Goal: Navigation & Orientation: Understand site structure

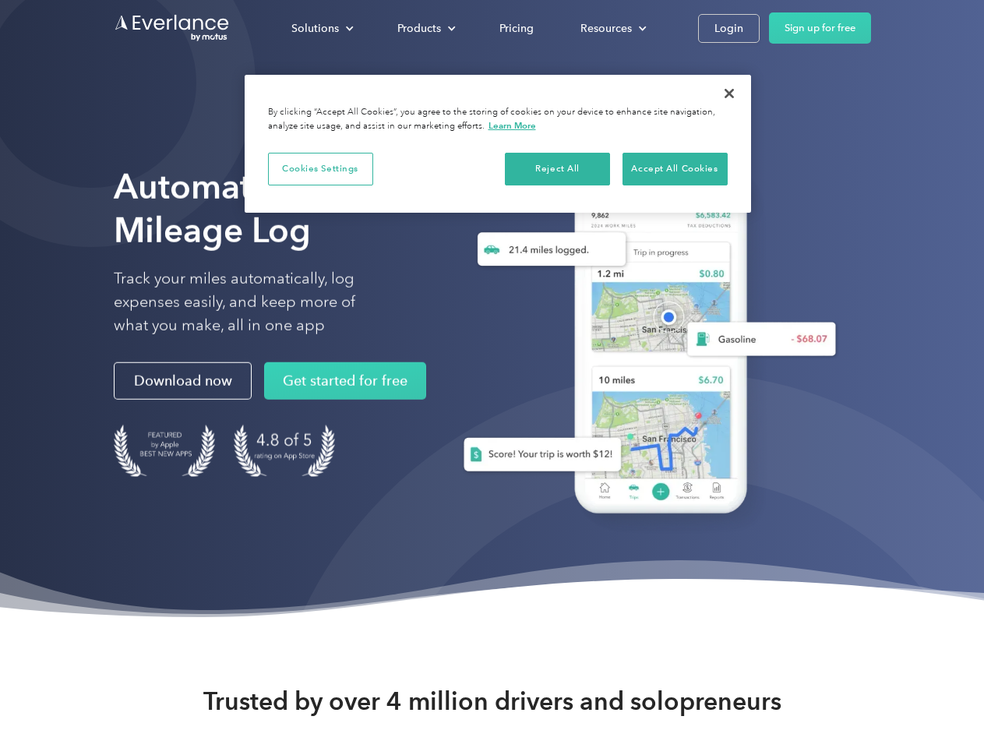
click at [322, 28] on div "Solutions" at bounding box center [315, 28] width 48 height 19
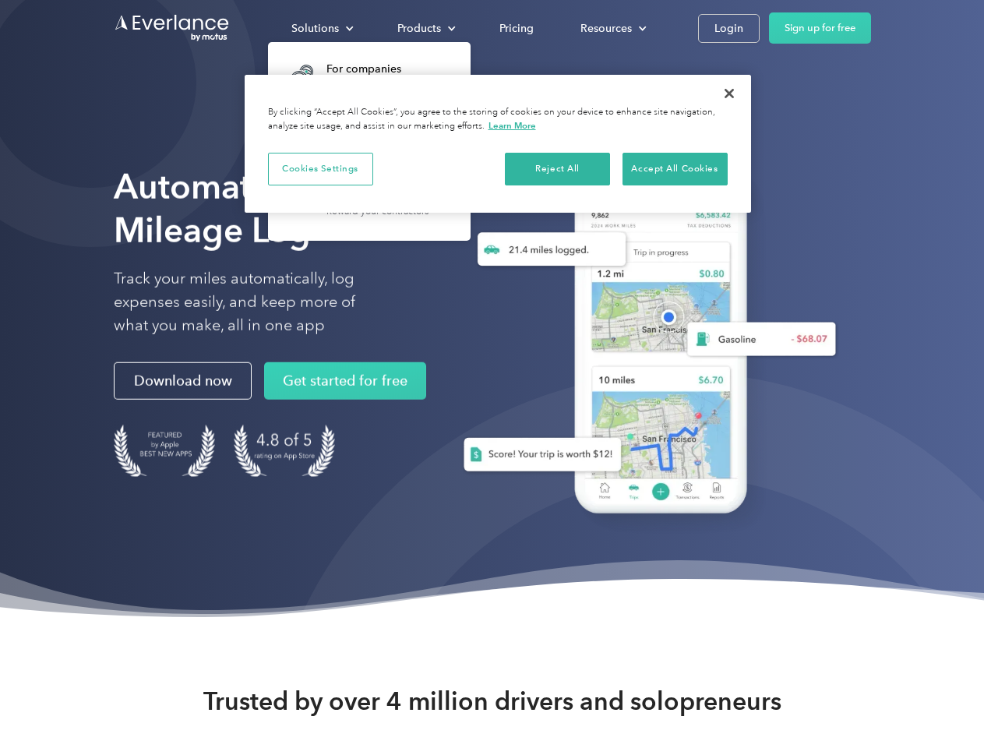
click at [425, 28] on div "Products" at bounding box center [419, 28] width 44 height 19
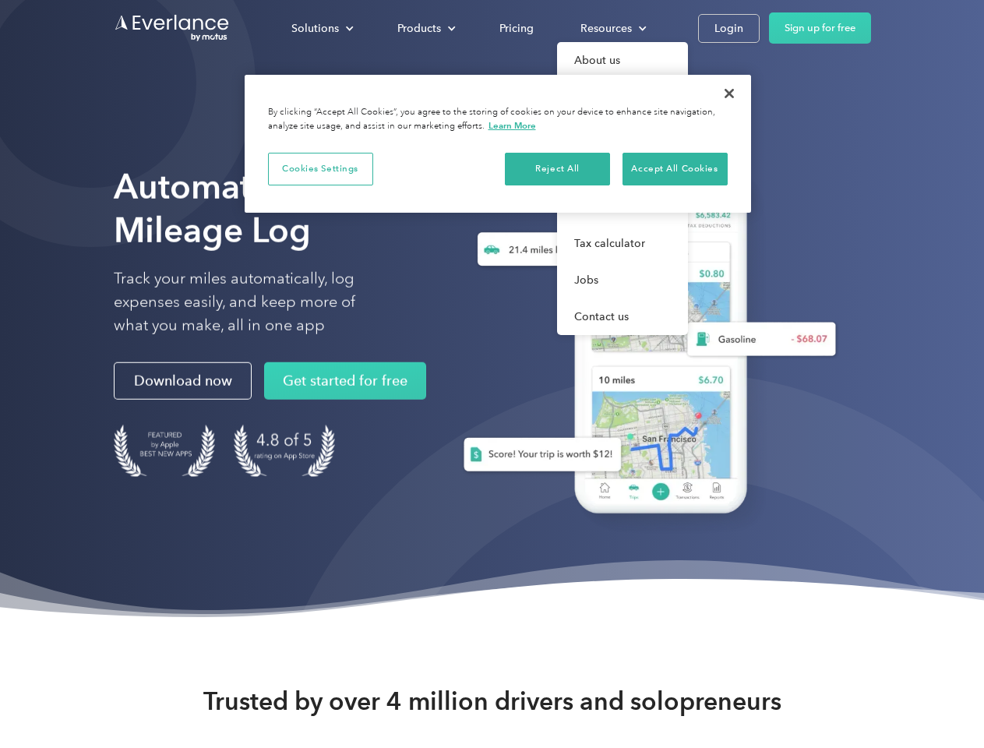
click at [612, 28] on div "Resources" at bounding box center [605, 28] width 51 height 19
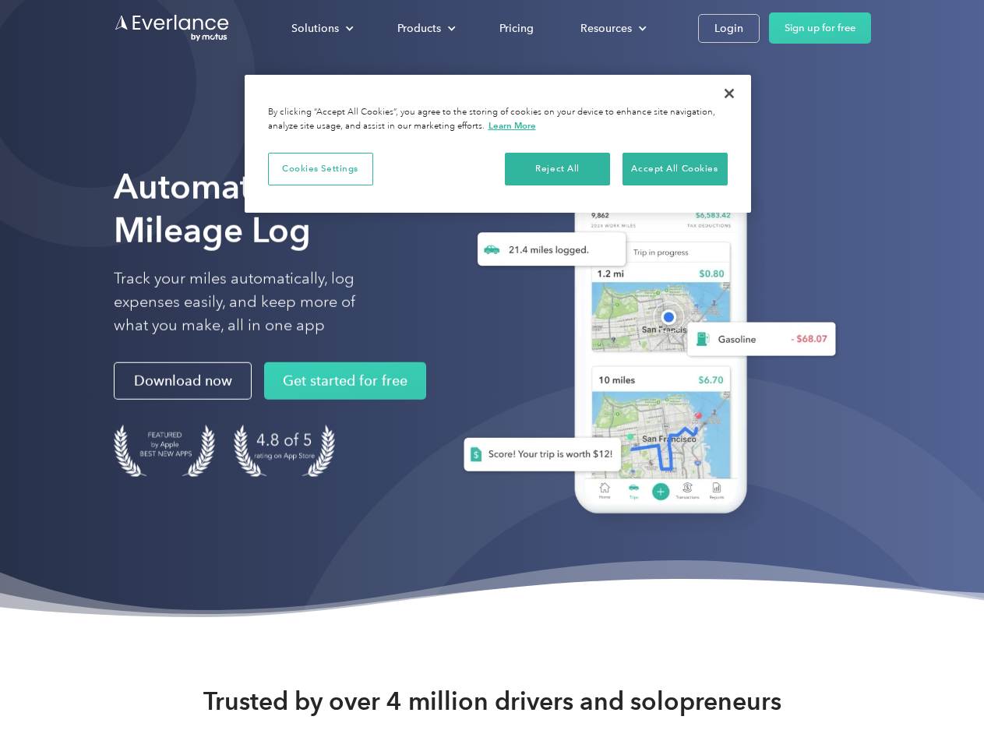
click at [320, 168] on button "Cookies Settings" at bounding box center [320, 169] width 105 height 33
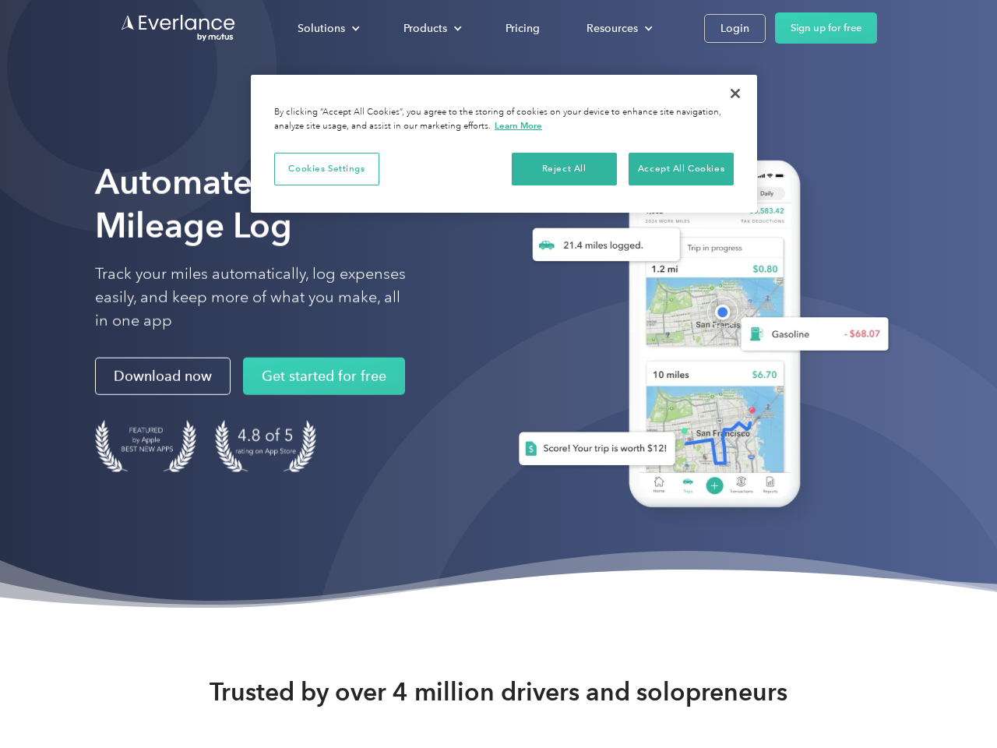
click at [0, 0] on div "When you visit any website, it may store or retrieve information on your browse…" at bounding box center [0, 0] width 0 height 0
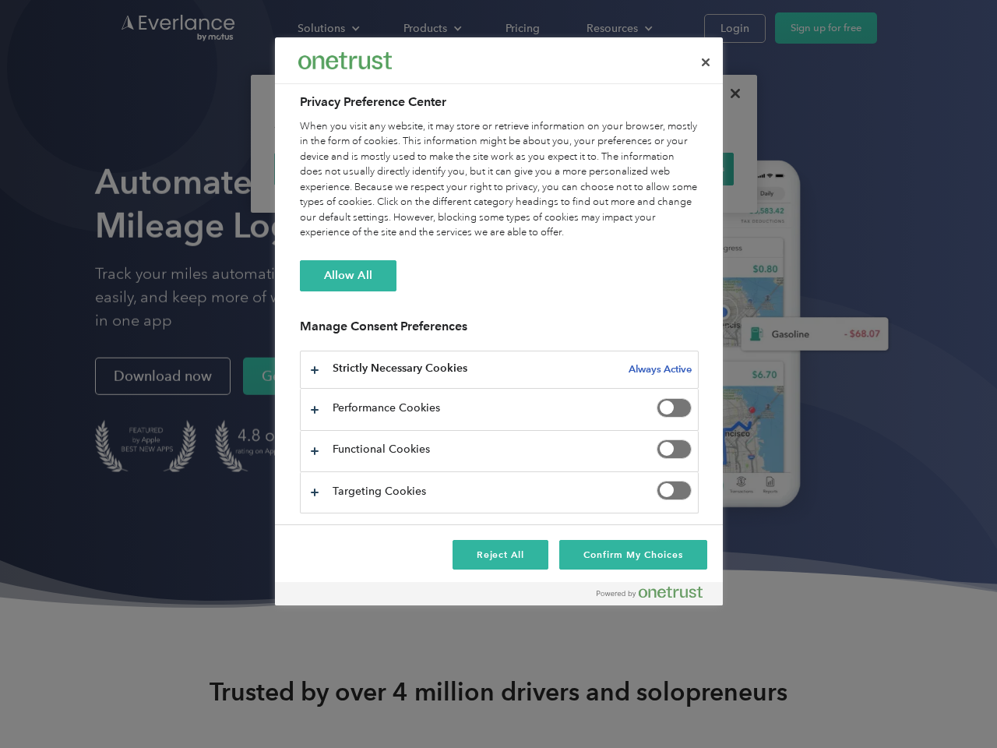
click at [675, 168] on div "When you visit any website, it may store or retrieve information on your browse…" at bounding box center [499, 180] width 399 height 122
click at [729, 93] on div at bounding box center [498, 374] width 997 height 748
